Goal: Task Accomplishment & Management: Manage account settings

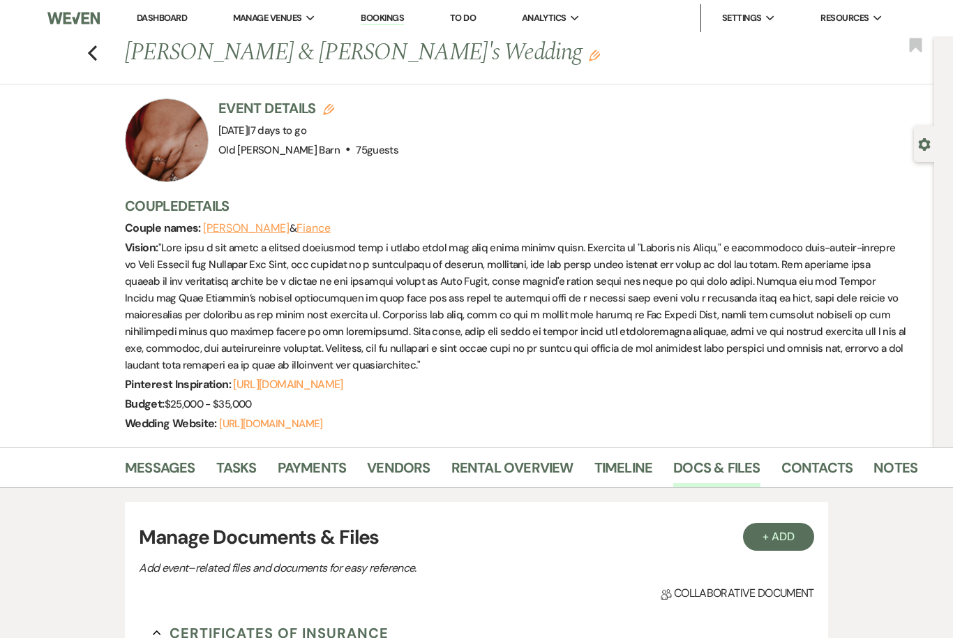
click at [91, 60] on icon "Previous" at bounding box center [92, 53] width 10 height 17
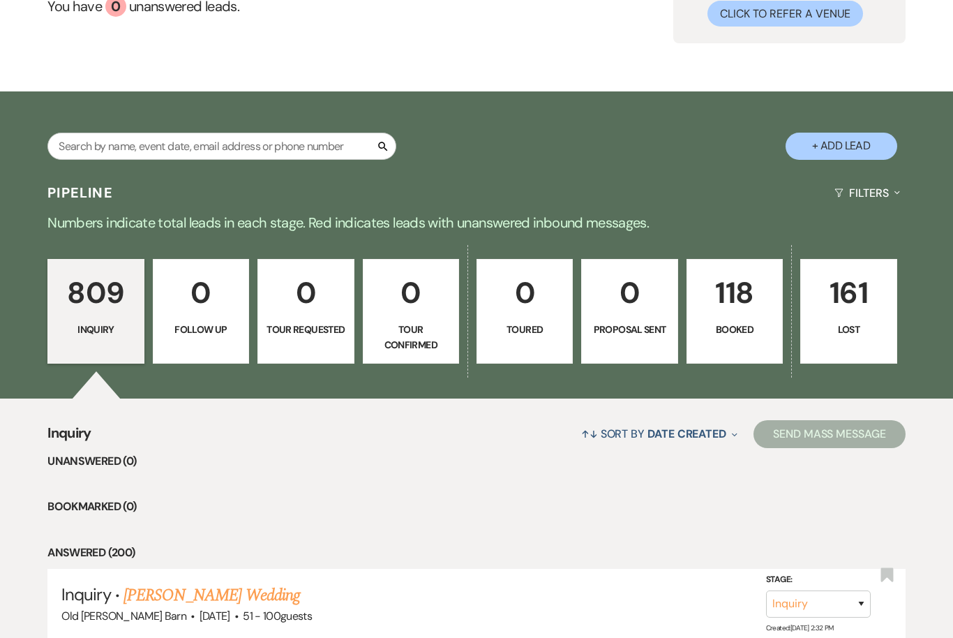
scroll to position [148, 0]
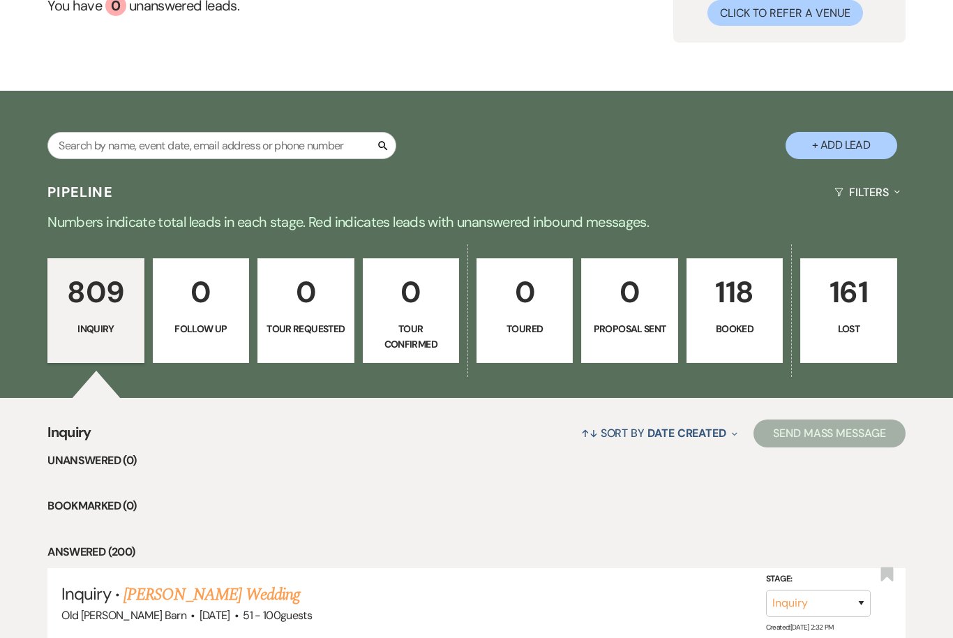
click at [769, 312] on p "118" at bounding box center [735, 292] width 78 height 47
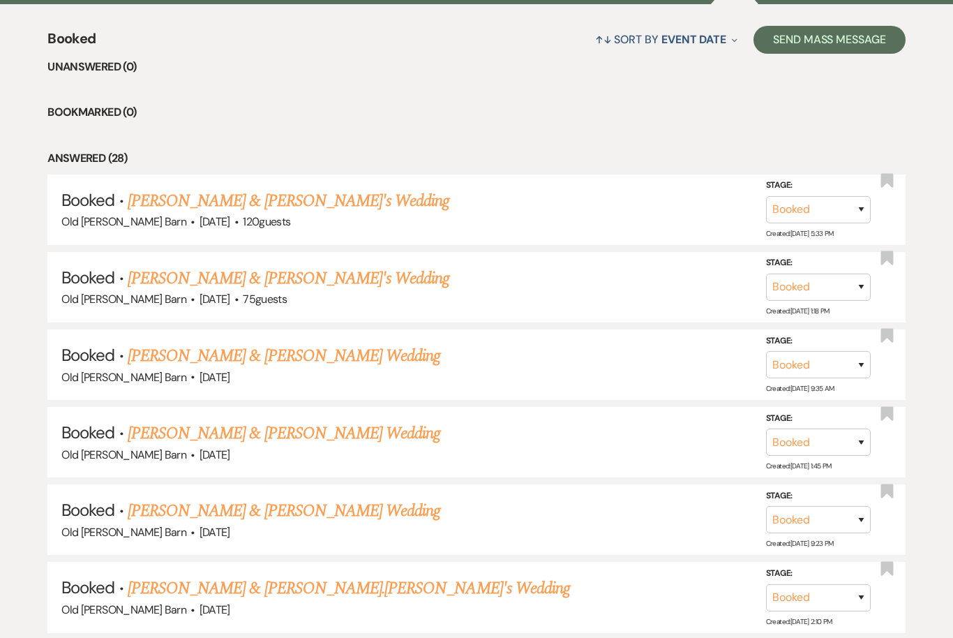
scroll to position [542, 0]
click at [361, 273] on link "[PERSON_NAME] & [PERSON_NAME]'s Wedding" at bounding box center [289, 278] width 322 height 25
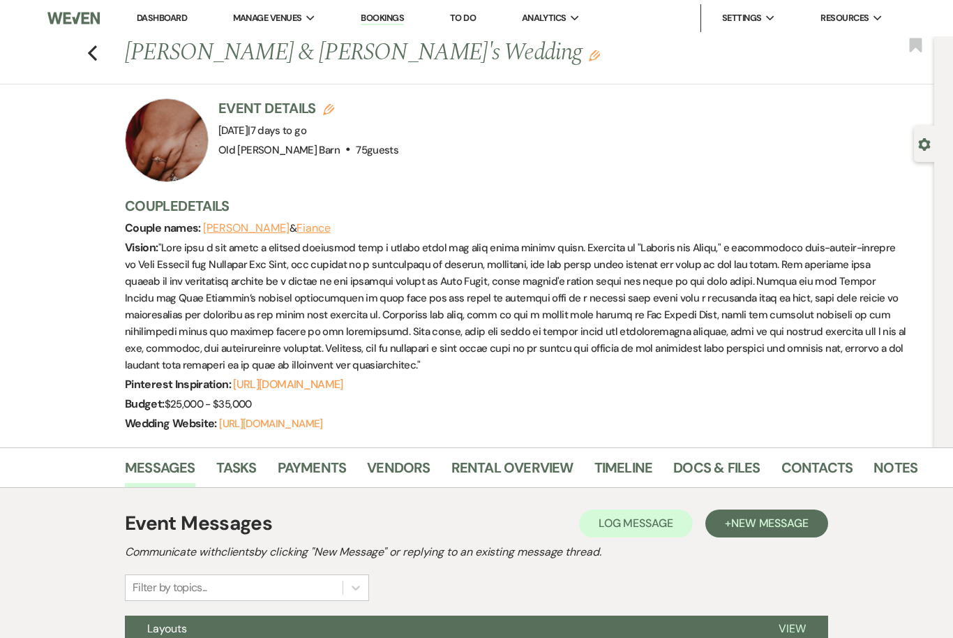
click at [97, 57] on icon "Previous" at bounding box center [92, 53] width 10 height 17
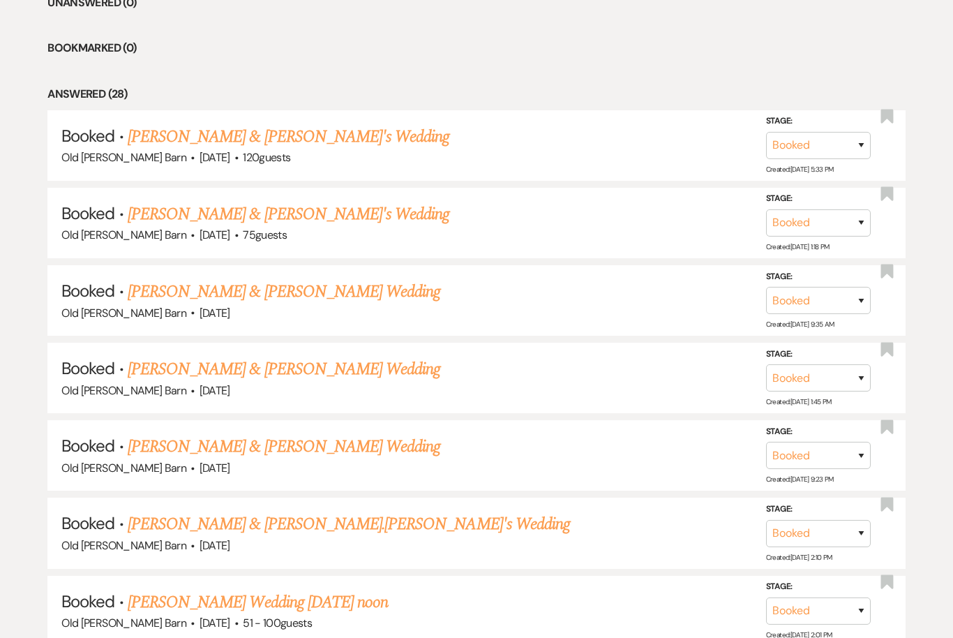
scroll to position [606, 0]
click at [352, 367] on link "[PERSON_NAME] & [PERSON_NAME] Wedding" at bounding box center [284, 369] width 313 height 25
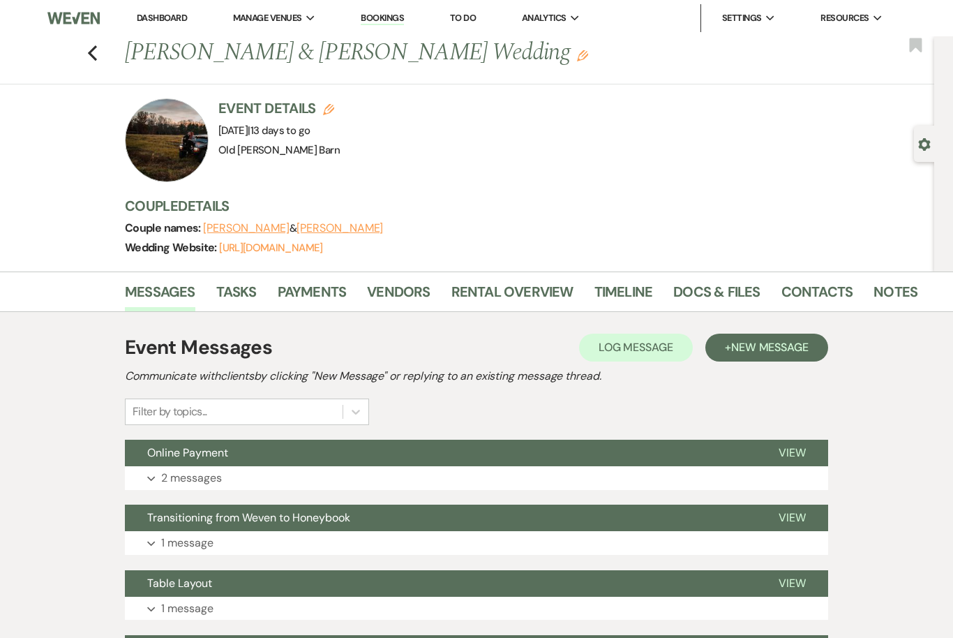
click at [91, 56] on use "button" at bounding box center [92, 52] width 9 height 15
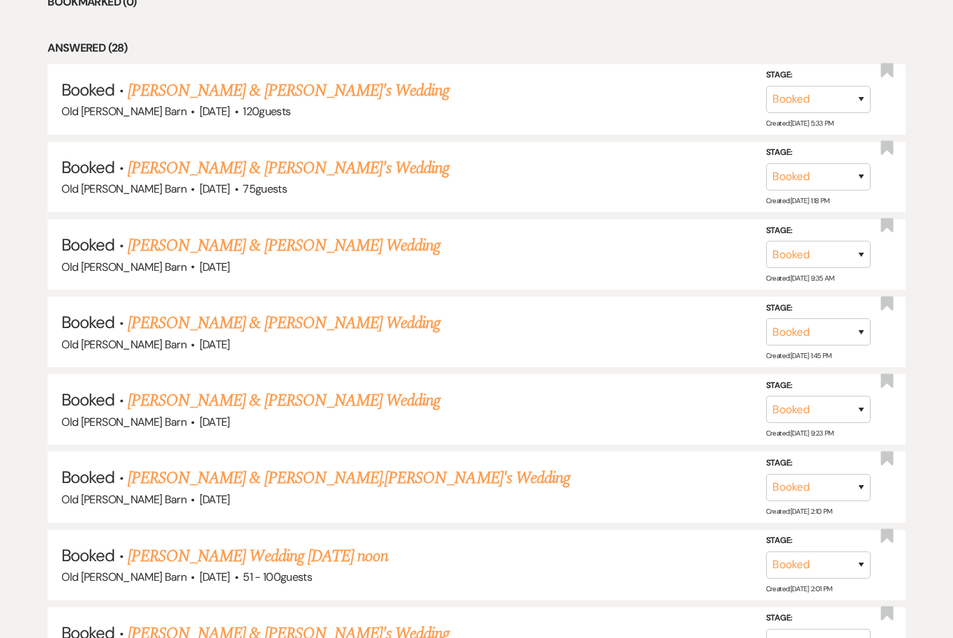
scroll to position [652, 0]
click at [398, 321] on link "[PERSON_NAME] & [PERSON_NAME] Wedding" at bounding box center [284, 322] width 313 height 25
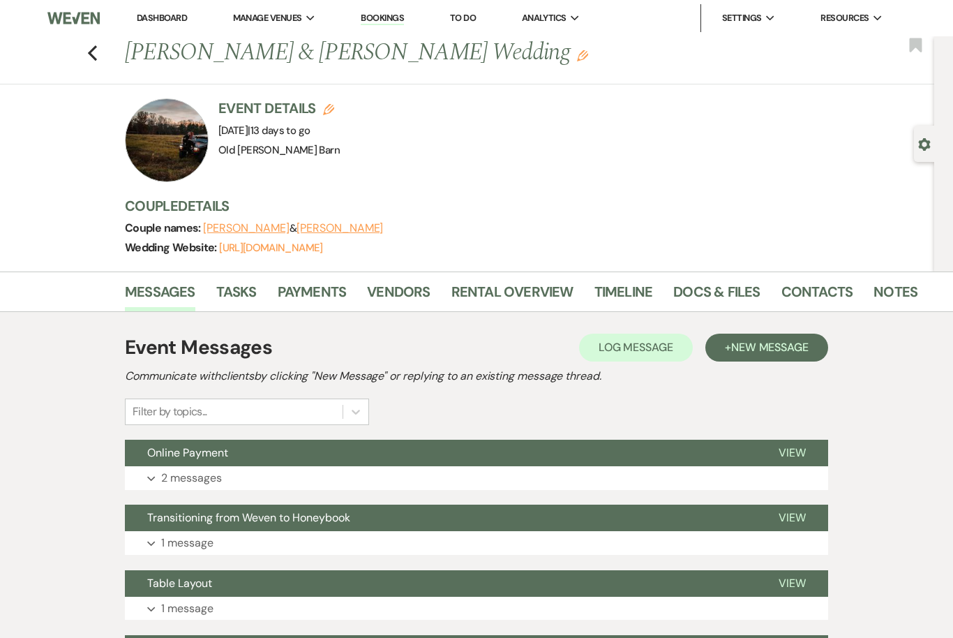
click at [728, 292] on link "Docs & Files" at bounding box center [716, 295] width 87 height 31
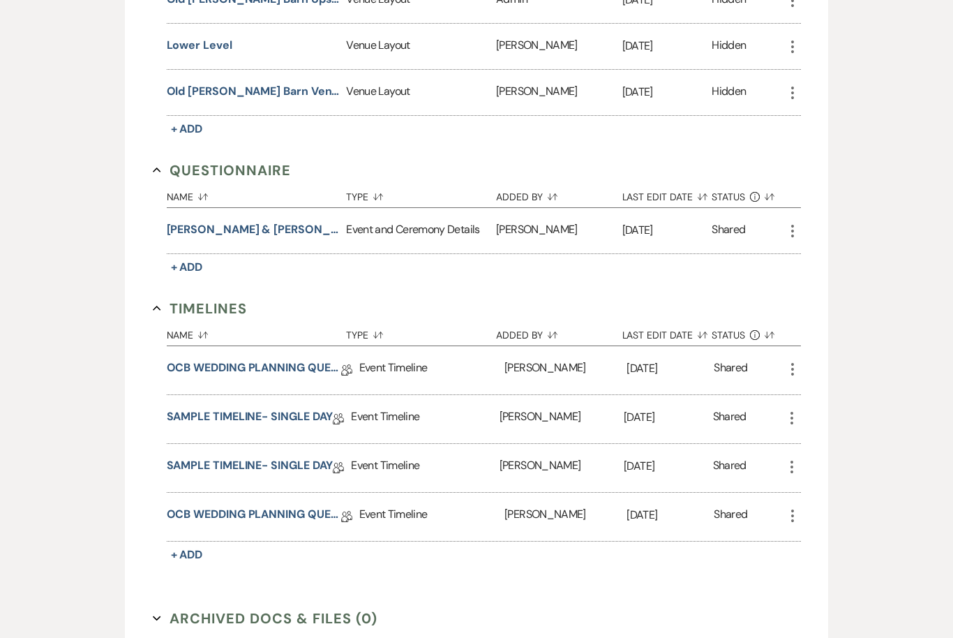
scroll to position [704, 0]
click at [195, 556] on span "+ Add" at bounding box center [187, 554] width 32 height 15
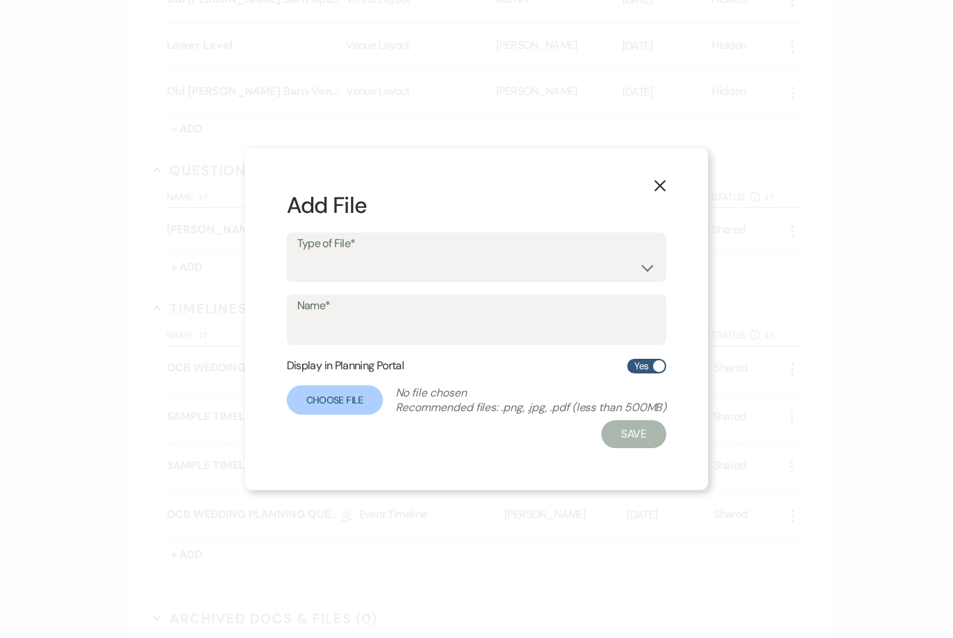
click at [591, 255] on div "Type of File* Event Timeline Family / Wedding Party Timeline Food and Beverage …" at bounding box center [477, 257] width 380 height 50
click at [576, 280] on select "Event Timeline Family / Wedding Party Timeline Food and Beverage Timeline MC / …" at bounding box center [476, 266] width 359 height 27
select select "30"
click at [657, 191] on use "button" at bounding box center [659, 185] width 11 height 11
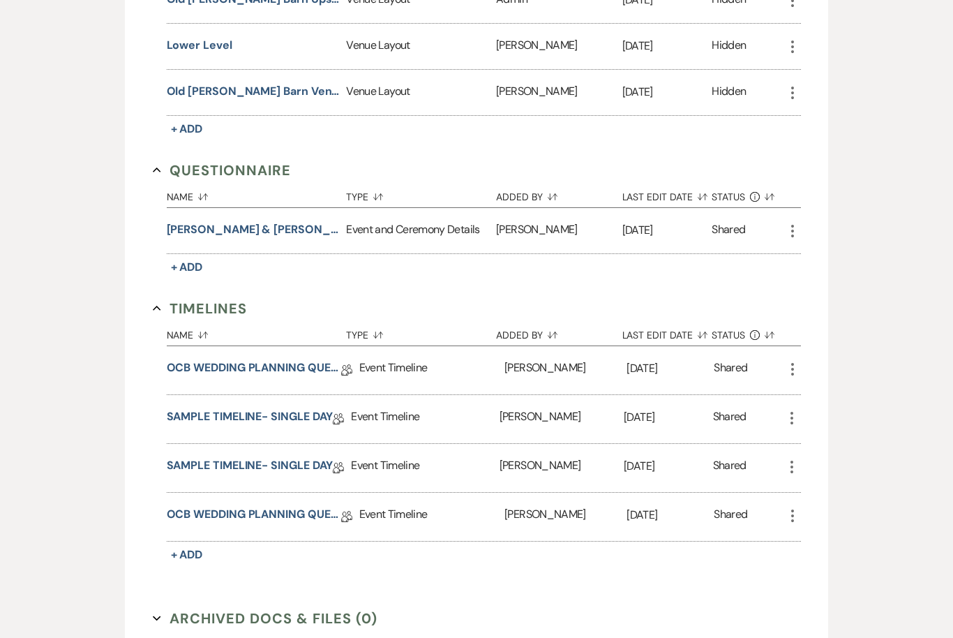
click at [303, 476] on link "SAMPLE TIMELINE- SINGLE DAY" at bounding box center [250, 468] width 167 height 22
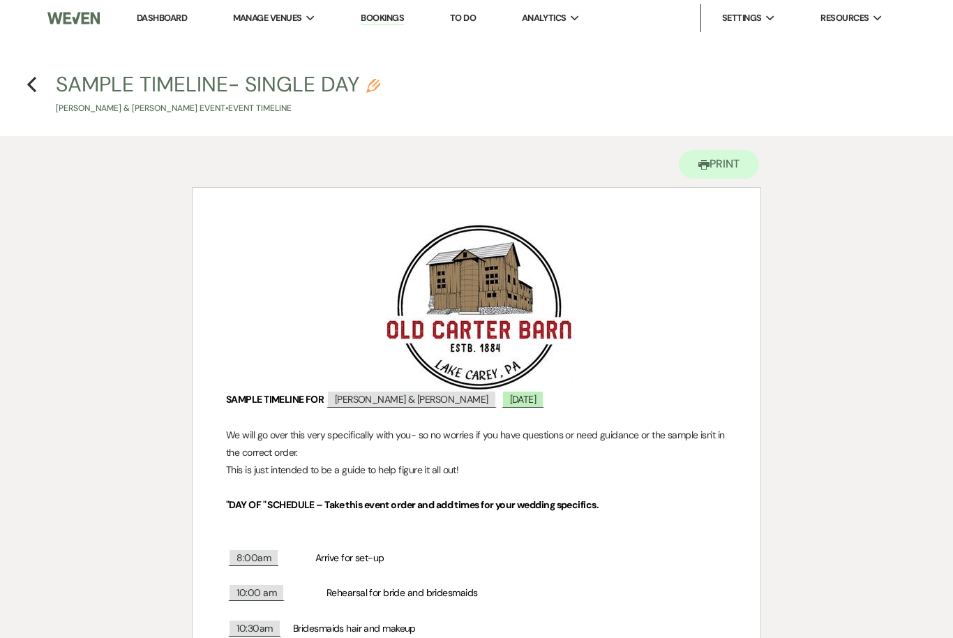
click at [36, 80] on icon "Previous" at bounding box center [32, 84] width 10 height 17
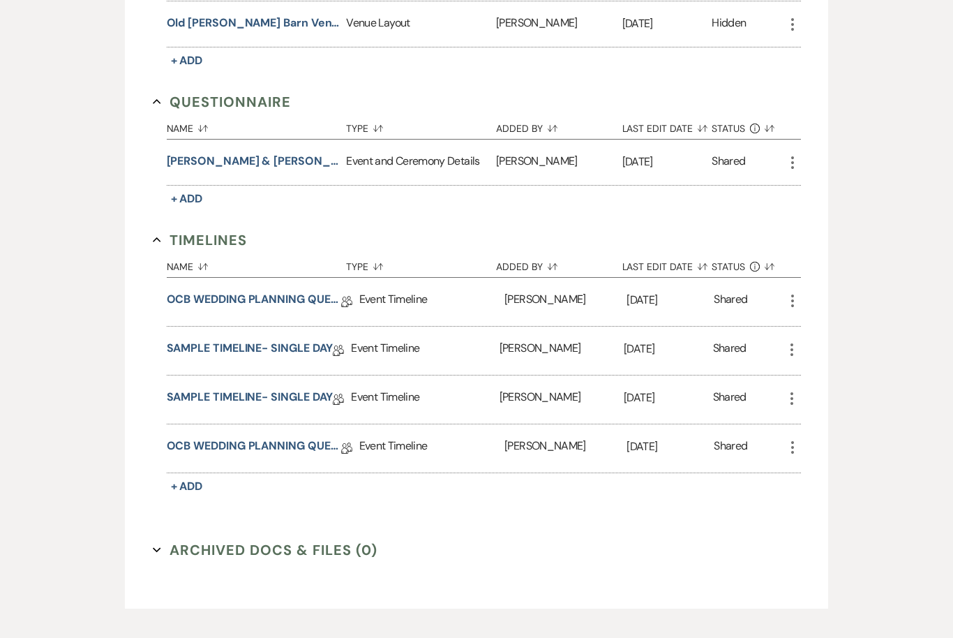
scroll to position [800, 0]
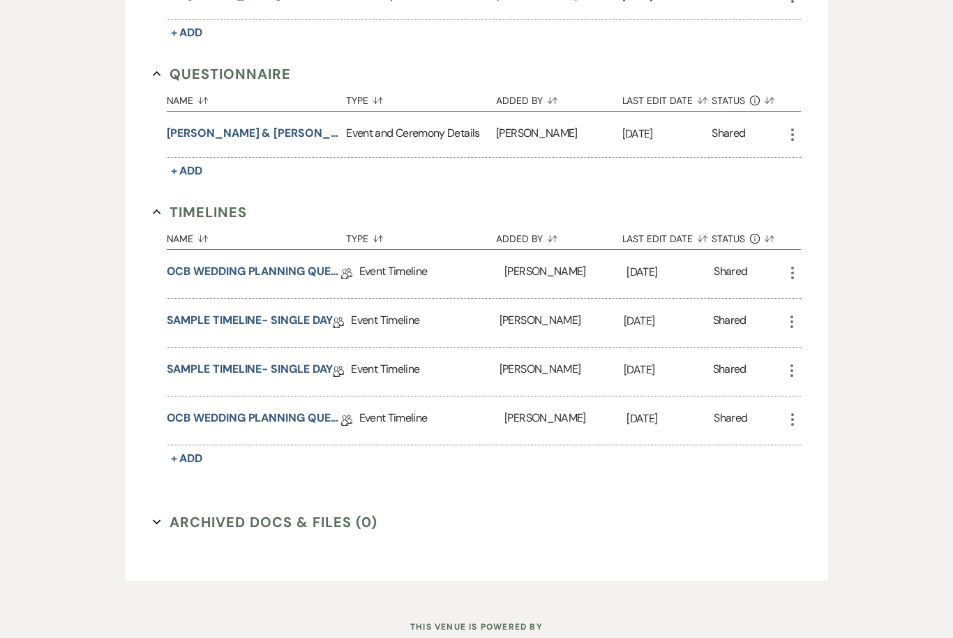
click at [188, 278] on link "OCB WEDDING PLANNING QUESTIONNAIRE" at bounding box center [254, 275] width 174 height 22
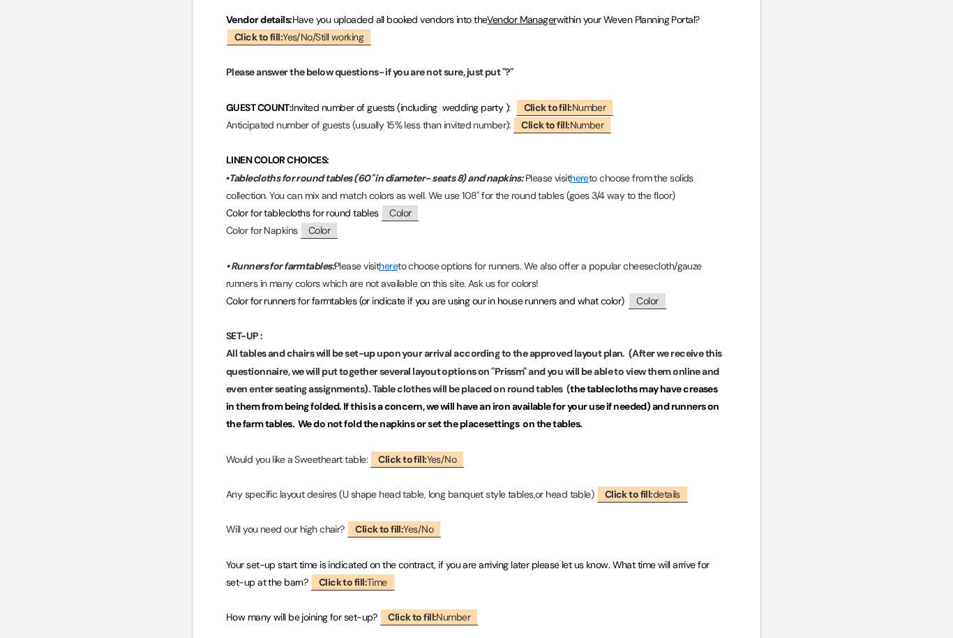
scroll to position [453, 0]
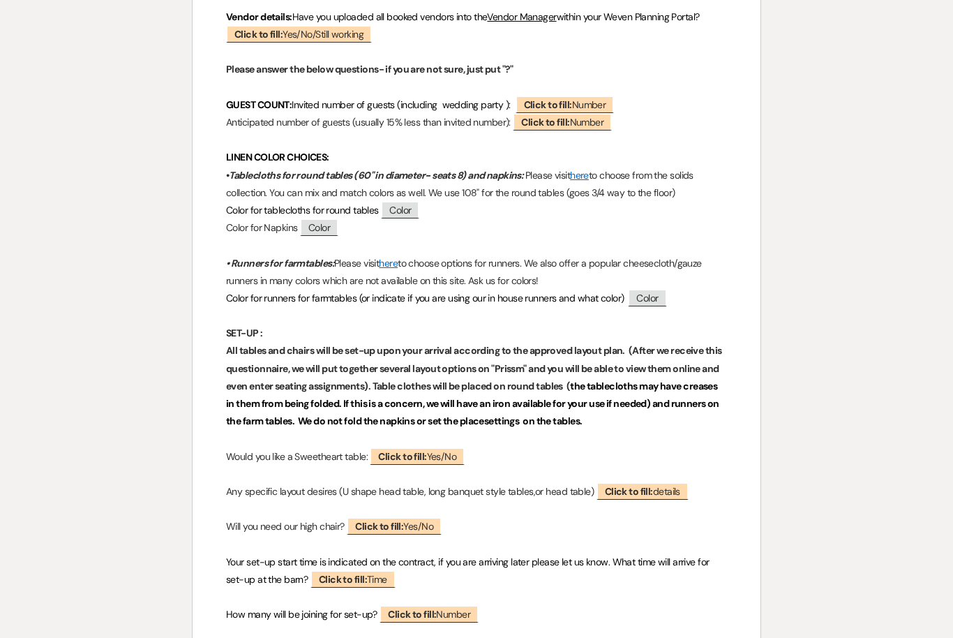
click at [354, 488] on p "Any specific layout desires (U shape head table, long banquet style tables,or h…" at bounding box center [476, 491] width 501 height 17
click at [391, 637] on p "Who is supplying place settings and glassware (you or caterer)? ﻿ Click to fill…" at bounding box center [476, 649] width 501 height 17
click at [463, 400] on strong "the tablecloths may have creases in them from being folded. If this is a concer…" at bounding box center [473, 403] width 495 height 47
click at [456, 379] on strong "All tables and chairs will be set-up upon your arrival according to the approve…" at bounding box center [474, 367] width 497 height 47
click at [449, 409] on p "All tables and chairs will be set-up upon your arrival according to the approve…" at bounding box center [476, 386] width 501 height 88
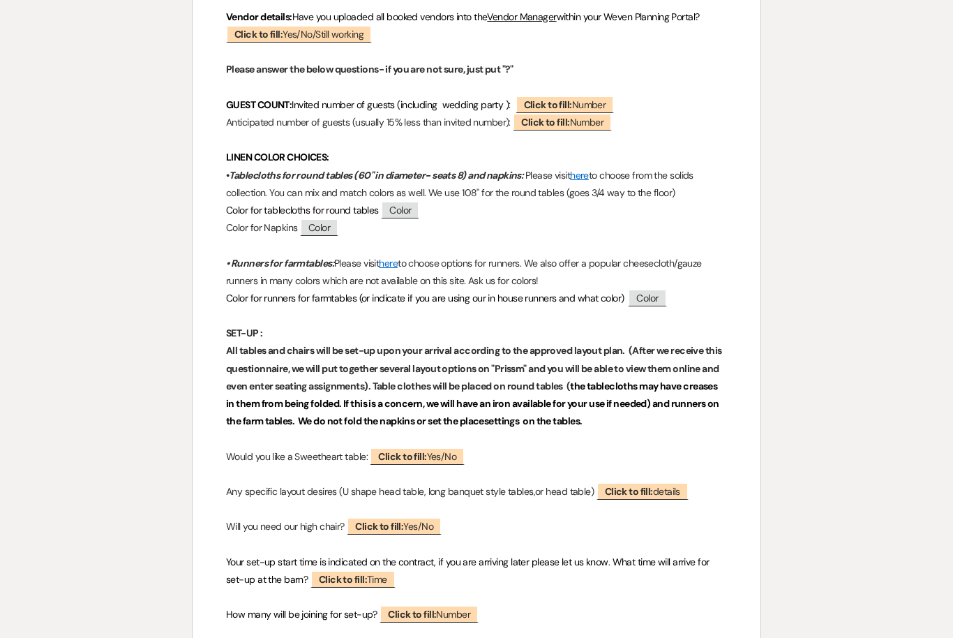
click at [441, 456] on span "Click to fill: Yes/No" at bounding box center [417, 455] width 95 height 17
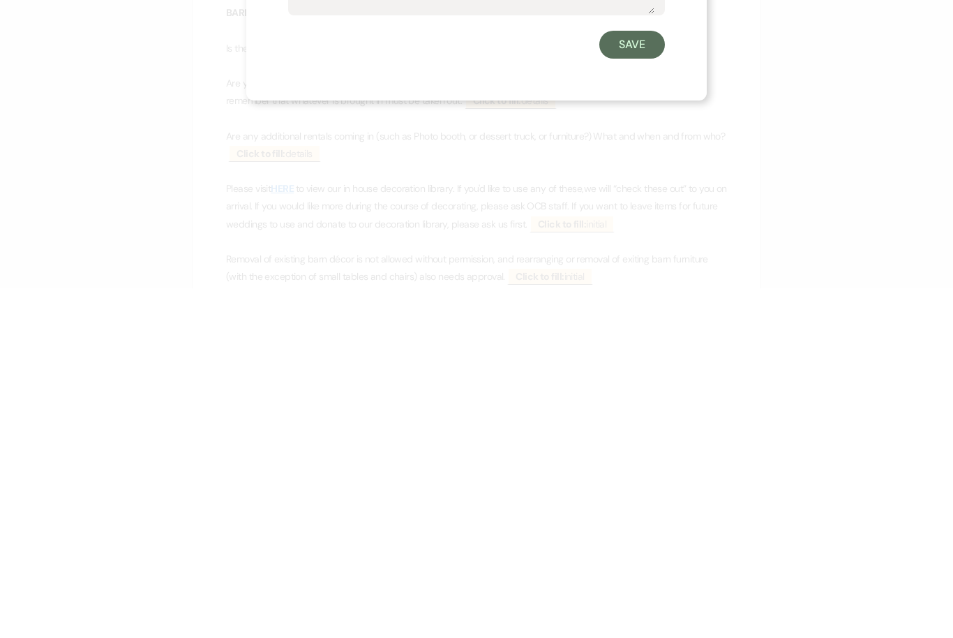
scroll to position [899, 0]
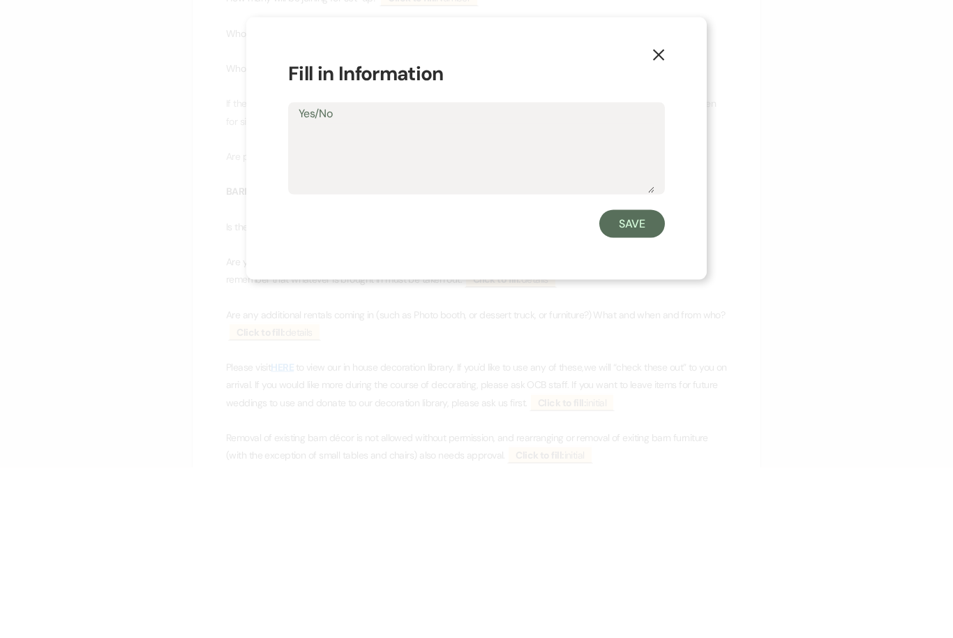
click at [649, 188] on button "X" at bounding box center [658, 225] width 96 height 75
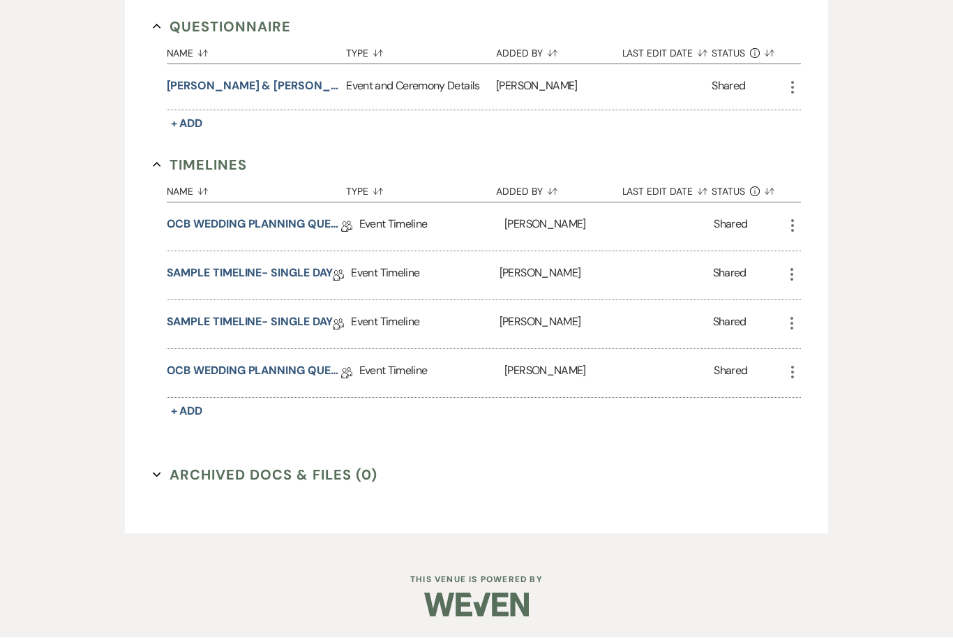
scroll to position [846, 0]
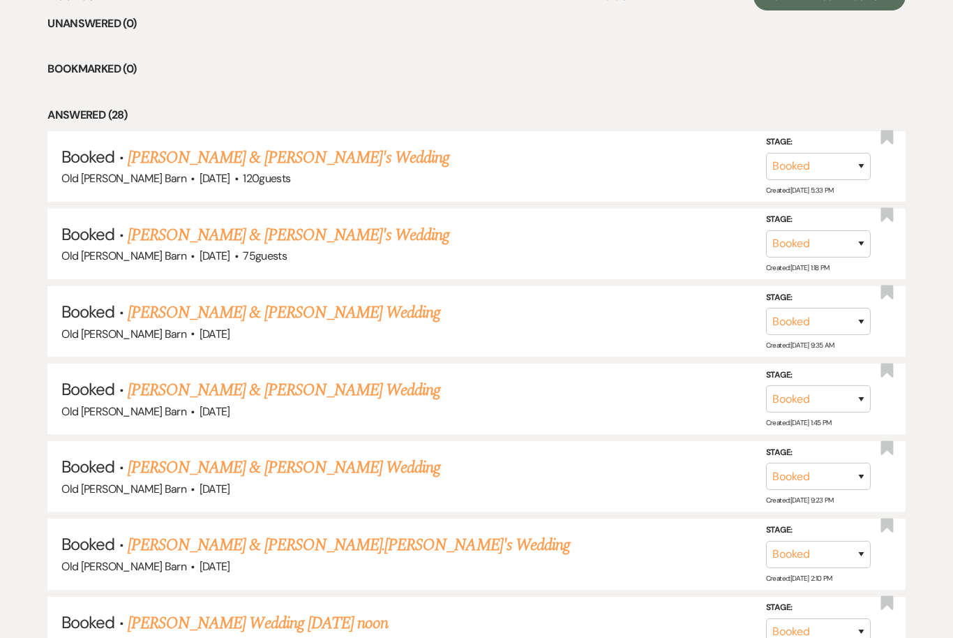
scroll to position [585, 0]
click at [159, 156] on link "[PERSON_NAME] & [PERSON_NAME]'s Wedding" at bounding box center [289, 158] width 322 height 25
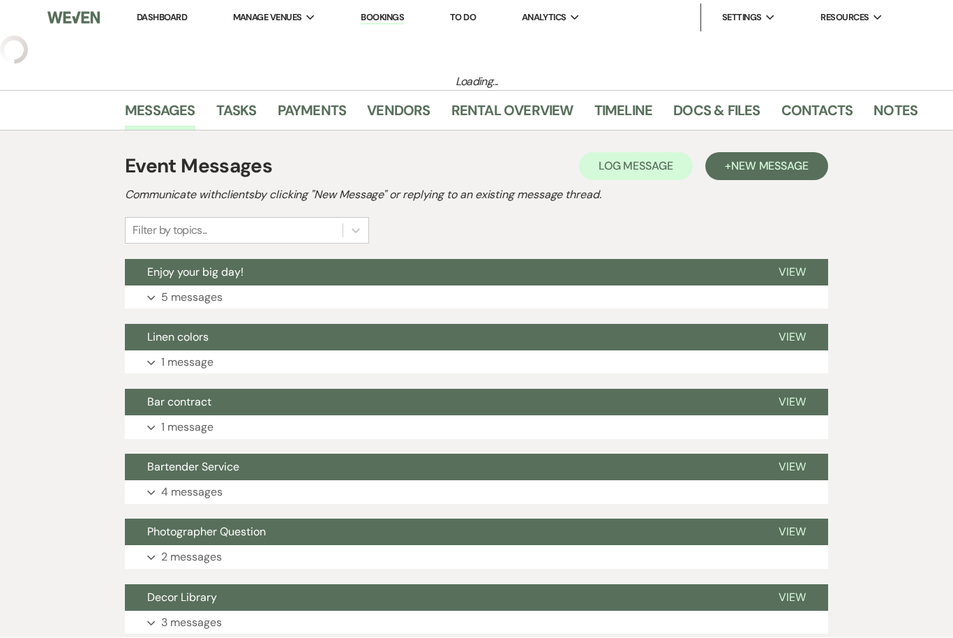
scroll to position [1, 0]
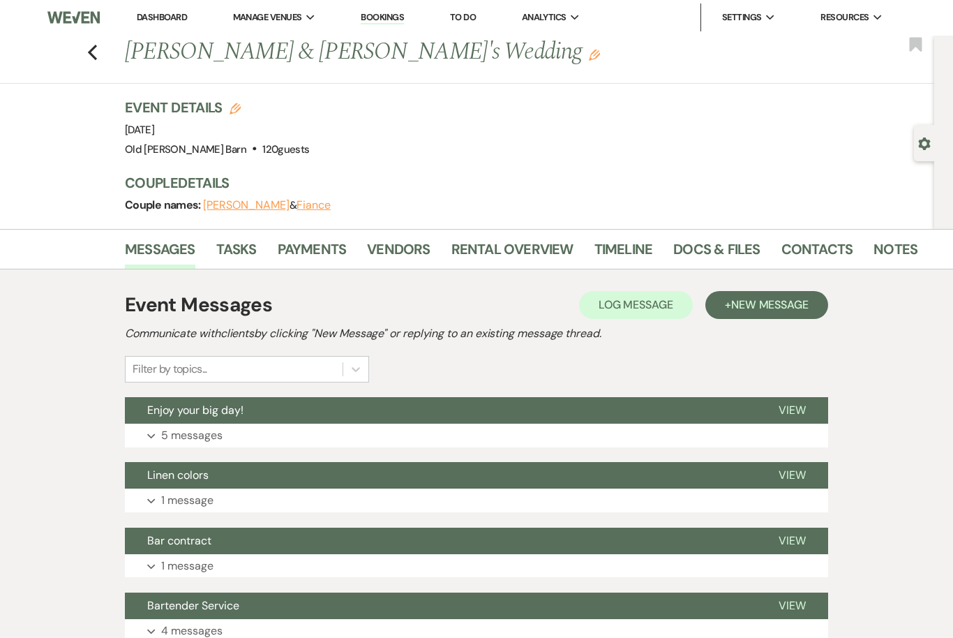
click at [641, 249] on link "Timeline" at bounding box center [623, 253] width 59 height 31
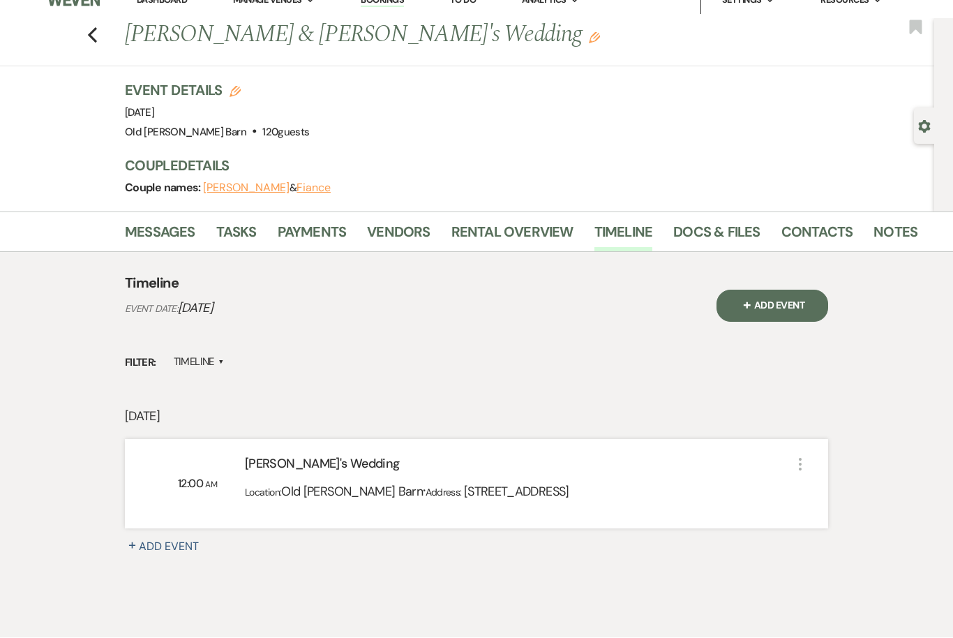
click at [700, 222] on link "Docs & Files" at bounding box center [716, 236] width 87 height 31
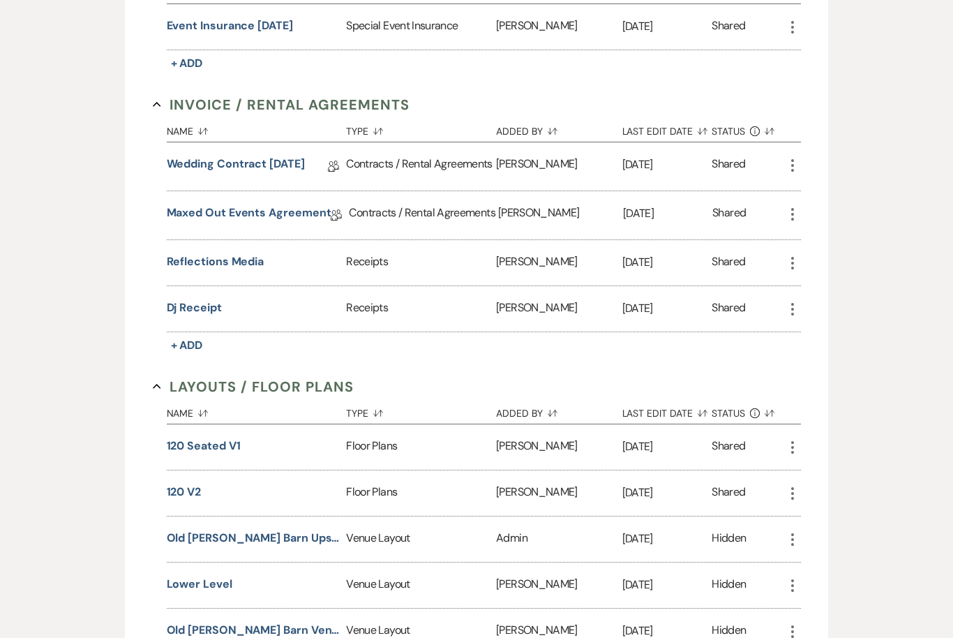
scroll to position [449, 0]
click at [179, 207] on link "Maxed Out Events Agreement" at bounding box center [249, 215] width 165 height 22
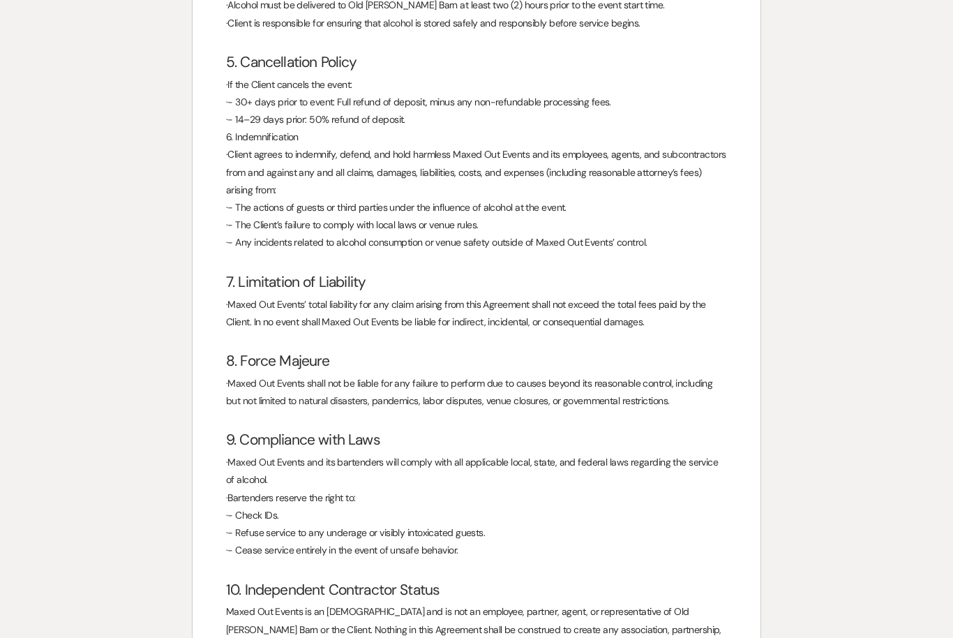
scroll to position [954, 0]
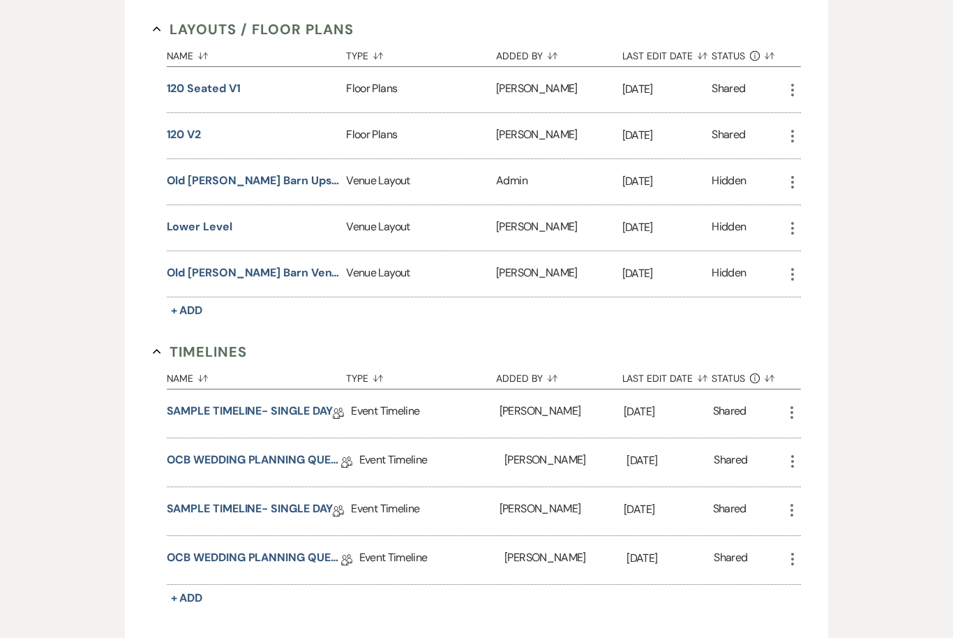
scroll to position [810, 0]
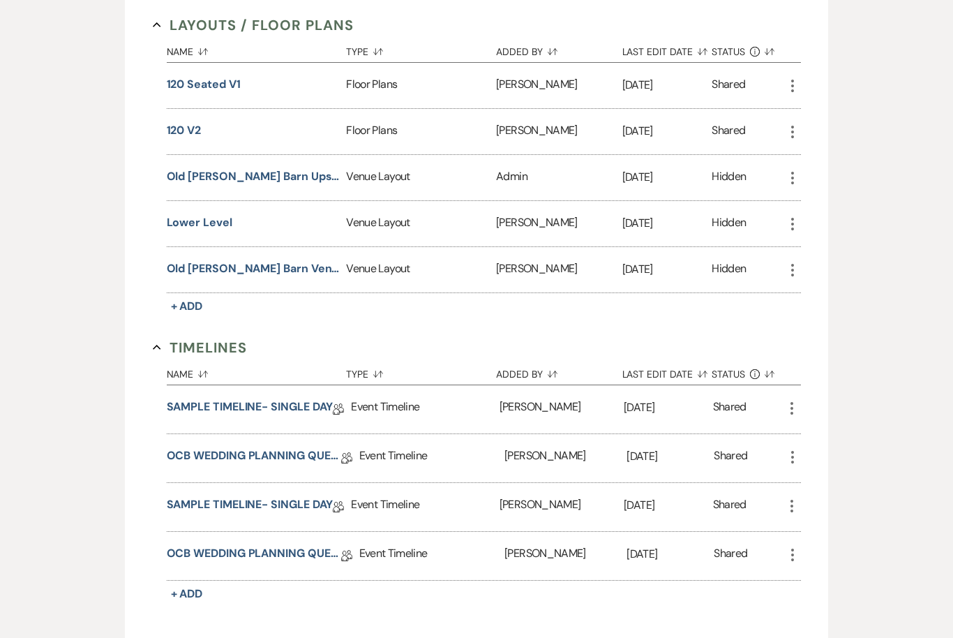
click at [215, 560] on link "OCB WEDDING PLANNING QUESTIONNAIRE" at bounding box center [254, 556] width 174 height 22
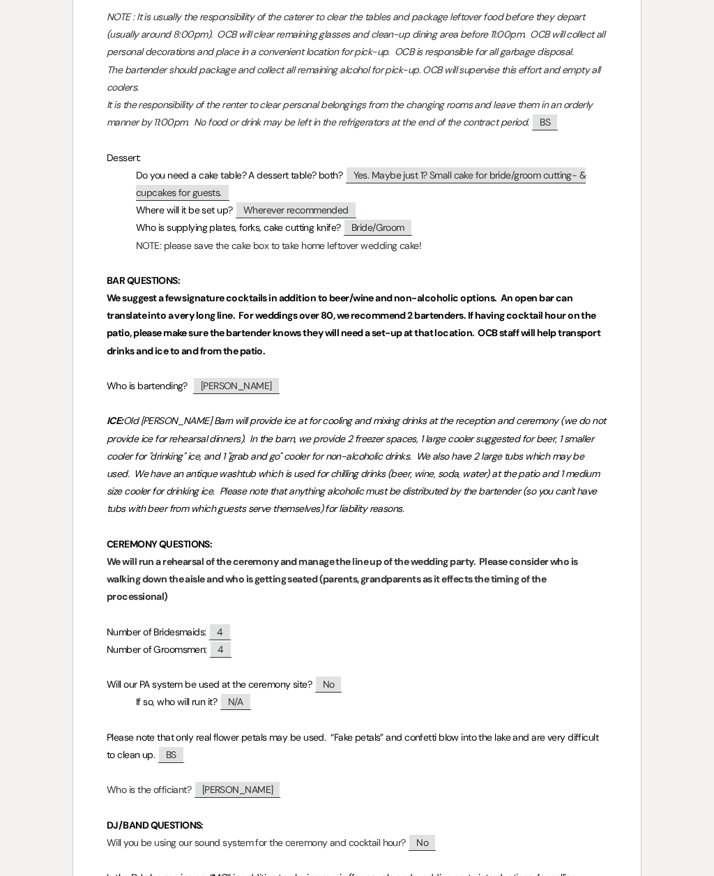
scroll to position [1876, 0]
